Goal: Task Accomplishment & Management: Use online tool/utility

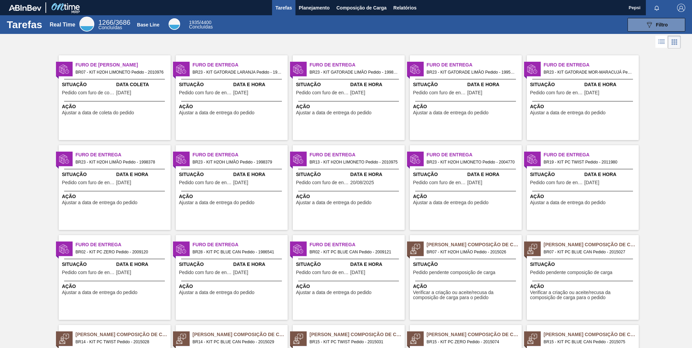
drag, startPoint x: 315, startPoint y: 326, endPoint x: 482, endPoint y: 163, distance: 233.7
drag, startPoint x: 482, startPoint y: 163, endPoint x: 320, endPoint y: 7, distance: 224.4
click at [320, 7] on span "Planejamento" at bounding box center [314, 8] width 31 height 8
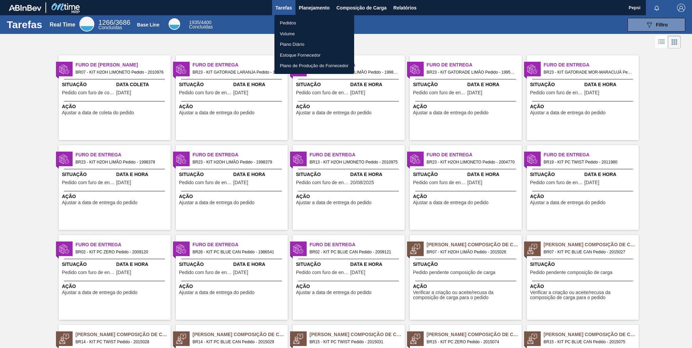
click at [280, 20] on li "Pedidos" at bounding box center [315, 23] width 80 height 11
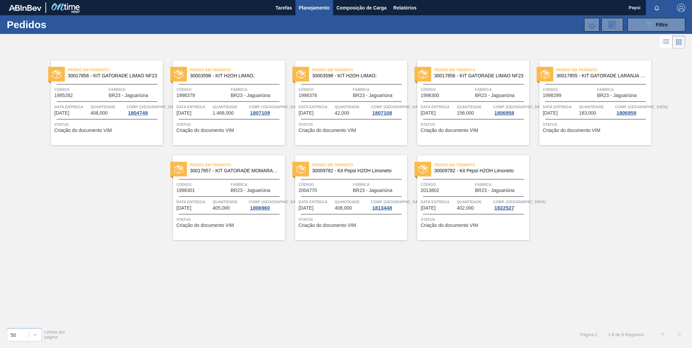
click at [344, 269] on div "Pedido em Trânsito 30017856 - KIT GATORADE LIMAO NF23 Código 1995282 Fábrica BR…" at bounding box center [346, 186] width 692 height 272
click at [352, 299] on div "Pedido em Trânsito 30017856 - KIT GATORADE LIMAO NF23 Código 1995282 Fábrica BR…" at bounding box center [346, 186] width 692 height 272
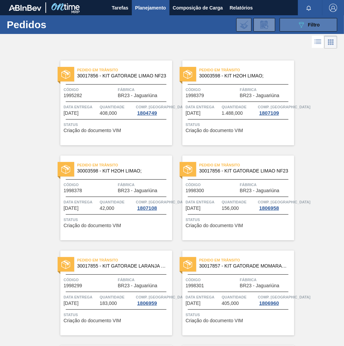
click at [318, 29] on button "089F7B8B-B2A5-4AFE-B5C0-19BA573D28AC Filtro" at bounding box center [309, 25] width 58 height 14
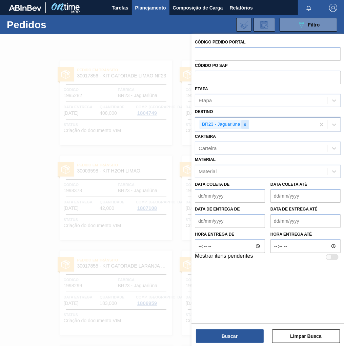
drag, startPoint x: 249, startPoint y: 123, endPoint x: 243, endPoint y: 124, distance: 5.9
click at [247, 123] on div "BR23 - Jaguariúna" at bounding box center [225, 124] width 50 height 9
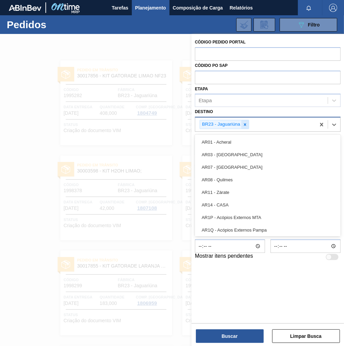
click at [244, 124] on icon at bounding box center [245, 124] width 5 height 5
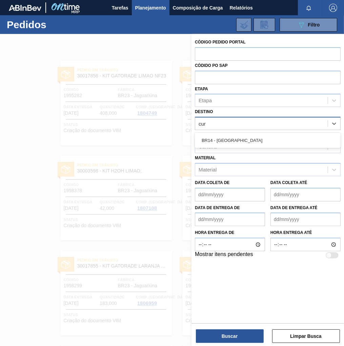
type input "curi"
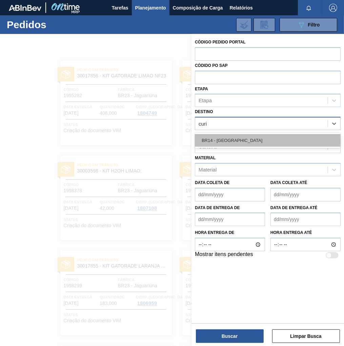
click at [231, 139] on div "BR14 - Curitibana" at bounding box center [268, 140] width 146 height 13
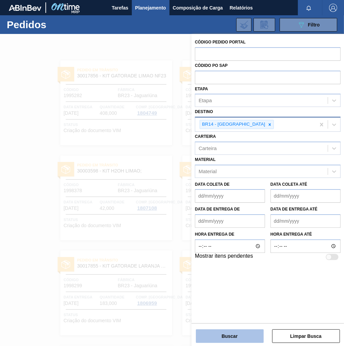
click at [229, 337] on button "Buscar" at bounding box center [230, 336] width 68 height 14
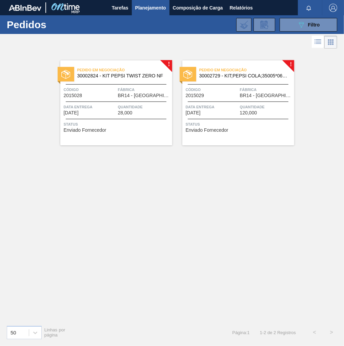
click at [125, 124] on span "Status" at bounding box center [117, 124] width 107 height 7
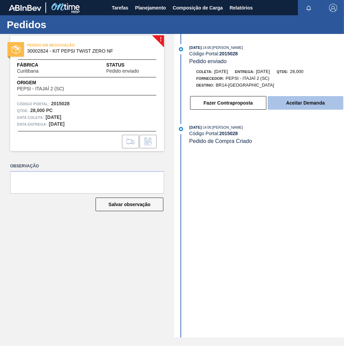
click at [302, 106] on button "Aceitar Demanda" at bounding box center [306, 103] width 76 height 14
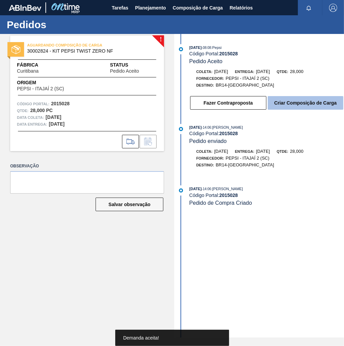
click at [294, 109] on button "Criar Composição de Carga" at bounding box center [306, 103] width 76 height 14
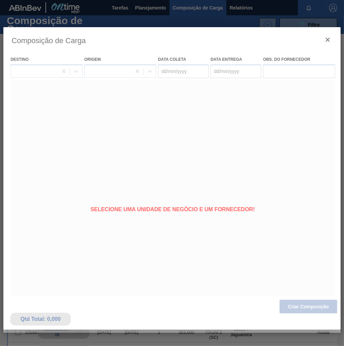
type coleta "25/08/2025"
type entrega "27/08/2025"
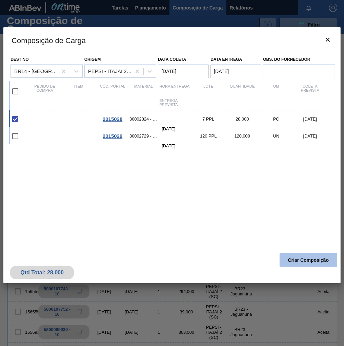
click at [292, 259] on button "Criar Composição" at bounding box center [309, 260] width 58 height 14
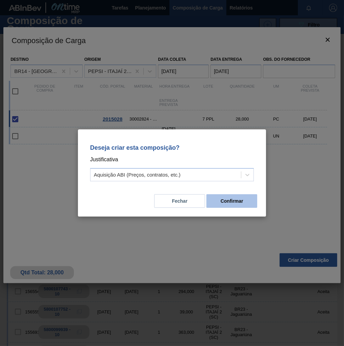
click at [236, 203] on button "Confirmar" at bounding box center [232, 201] width 51 height 14
